Goal: Information Seeking & Learning: Learn about a topic

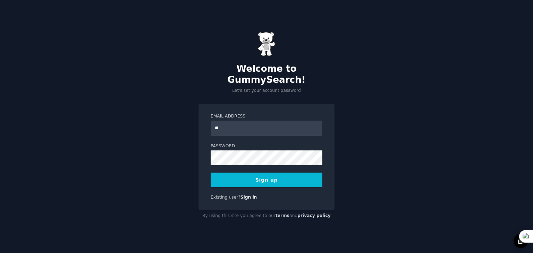
type input "**********"
click at [271, 173] on button "Sign up" at bounding box center [267, 180] width 112 height 15
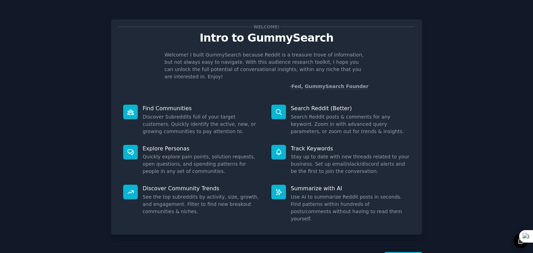
click at [48, 86] on div "Welcome! Intro to GummySearch Welcome! I built GummySearch because Reddit is a …" at bounding box center [267, 143] width 514 height 267
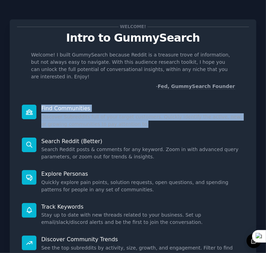
drag, startPoint x: 41, startPoint y: 99, endPoint x: 114, endPoint y: 116, distance: 74.8
click at [114, 116] on div "Find Communities Discover Subreddits full of your target customers. Quickly ide…" at bounding box center [133, 116] width 232 height 33
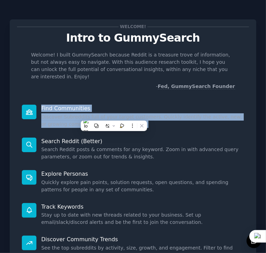
copy div "Find Communities Discover Subreddits full of your target customers. Quickly ide…"
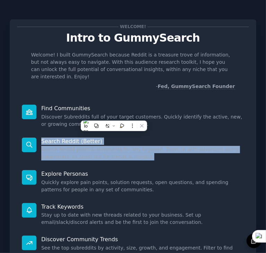
drag, startPoint x: 42, startPoint y: 134, endPoint x: 126, endPoint y: 151, distance: 85.8
click at [126, 151] on div "Search Reddit (Better) Search Reddit posts & comments for any keyword. Zoom in …" at bounding box center [133, 149] width 232 height 33
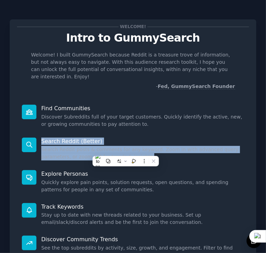
copy div "Search Reddit (Better) Search Reddit posts & comments for any keyword. Zoom in …"
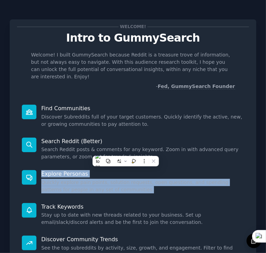
drag, startPoint x: 42, startPoint y: 165, endPoint x: 117, endPoint y: 184, distance: 77.4
click at [117, 184] on div "Explore Personas Quickly explore pain points, solution requests, open questions…" at bounding box center [133, 182] width 232 height 33
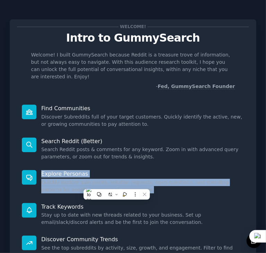
copy div "Explore Personas Quickly explore pain points, solution requests, open questions…"
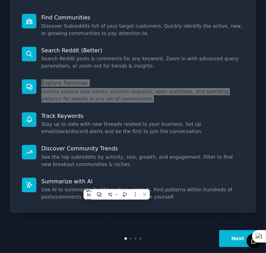
scroll to position [94, 0]
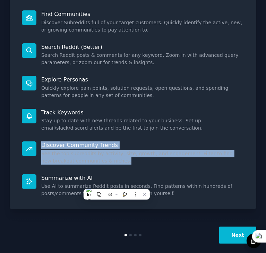
drag, startPoint x: 41, startPoint y: 138, endPoint x: 98, endPoint y: 152, distance: 58.4
click at [98, 152] on div "Discover Community Trends See the top subreddits by activity, size, growth, and…" at bounding box center [133, 153] width 232 height 33
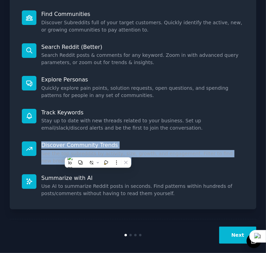
copy div "Discover Community Trends See the top subreddits by activity, size, growth, and…"
click at [154, 150] on dd "See the top subreddits by activity, size, growth, and engagement. Filter to fin…" at bounding box center [142, 157] width 203 height 15
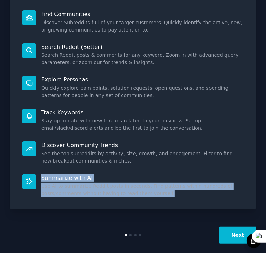
drag, startPoint x: 41, startPoint y: 171, endPoint x: 169, endPoint y: 189, distance: 129.3
click at [169, 189] on div "Summarize with AI Use AI to summarize Reddit posts in seconds. Find patterns wi…" at bounding box center [133, 186] width 232 height 33
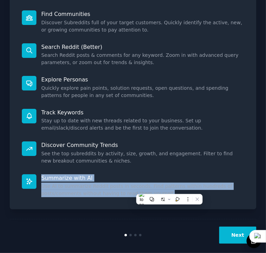
copy div "Summarize with AI Use AI to summarize Reddit posts in seconds. Find patterns wi…"
click at [231, 227] on button "Next" at bounding box center [237, 235] width 37 height 17
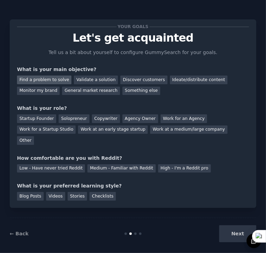
click at [45, 78] on div "Find a problem to solve" at bounding box center [44, 80] width 54 height 9
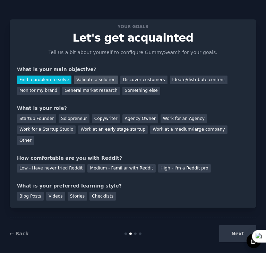
click at [83, 79] on div "Validate a solution" at bounding box center [96, 80] width 44 height 9
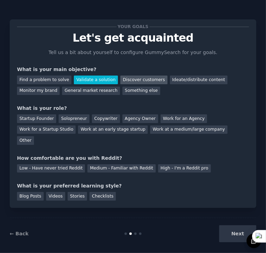
click at [134, 78] on div "Discover customers" at bounding box center [143, 80] width 47 height 9
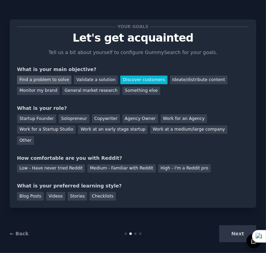
click at [53, 79] on div "Find a problem to solve" at bounding box center [44, 80] width 54 height 9
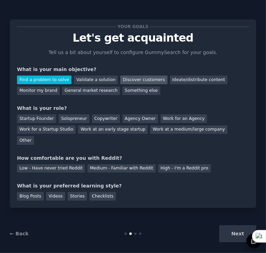
click at [121, 78] on div "Discover customers" at bounding box center [143, 80] width 47 height 9
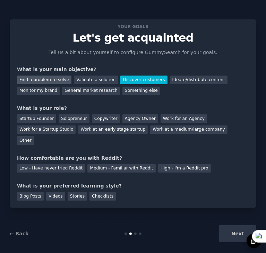
click at [49, 79] on div "Find a problem to solve" at bounding box center [44, 80] width 54 height 9
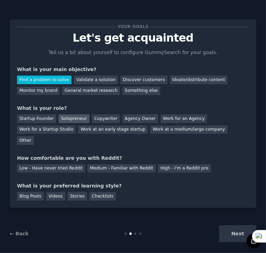
click at [74, 118] on div "Solopreneur" at bounding box center [74, 119] width 31 height 9
click at [126, 165] on div "Medium - Familiar with Reddit" at bounding box center [121, 169] width 68 height 9
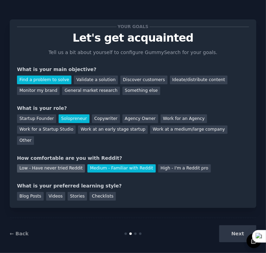
click at [59, 165] on div "Low - Have never tried Reddit" at bounding box center [51, 169] width 68 height 9
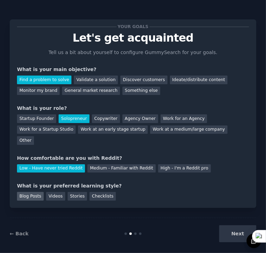
click at [38, 192] on div "Blog Posts" at bounding box center [30, 196] width 27 height 9
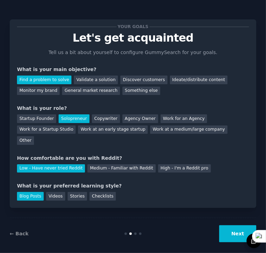
click at [244, 227] on button "Next" at bounding box center [237, 234] width 37 height 17
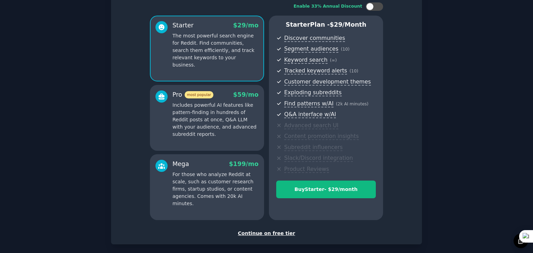
scroll to position [79, 0]
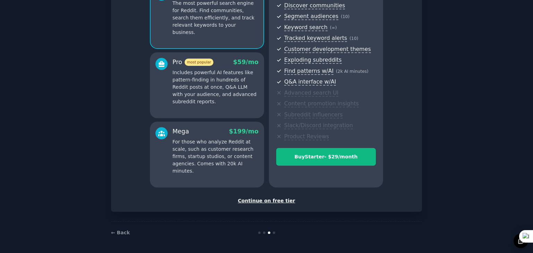
click at [264, 201] on div "Continue on free tier" at bounding box center [266, 200] width 296 height 7
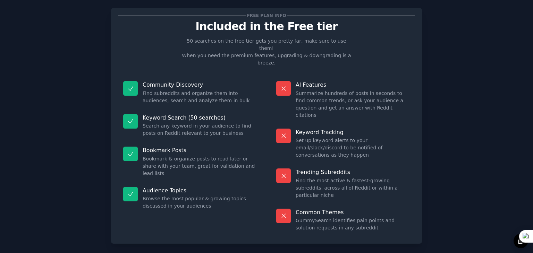
scroll to position [10, 0]
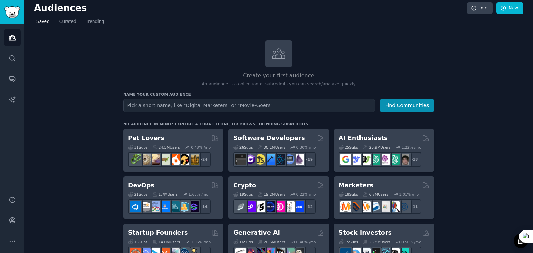
scroll to position [4, 0]
click at [88, 21] on span "Trending" at bounding box center [95, 21] width 18 height 6
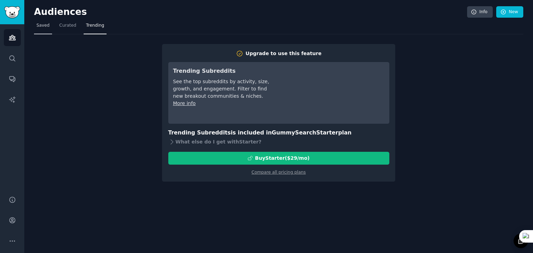
click at [43, 25] on span "Saved" at bounding box center [42, 26] width 13 height 6
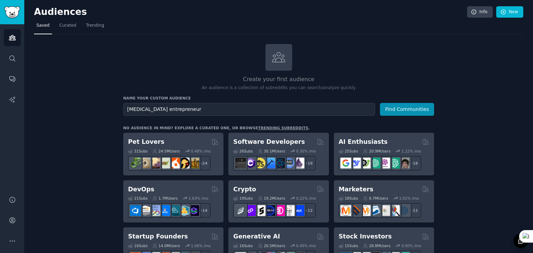
type input "[MEDICAL_DATA] entrepreneur"
click at [380, 103] on button "Find Communities" at bounding box center [407, 109] width 54 height 13
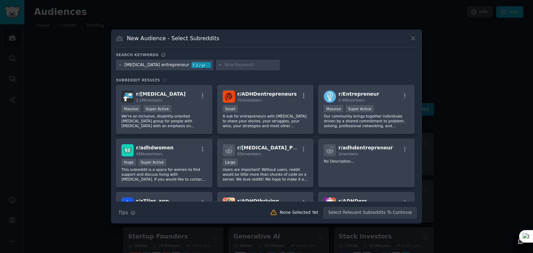
click at [414, 37] on icon at bounding box center [413, 38] width 7 height 7
